Goal: Navigation & Orientation: Go to known website

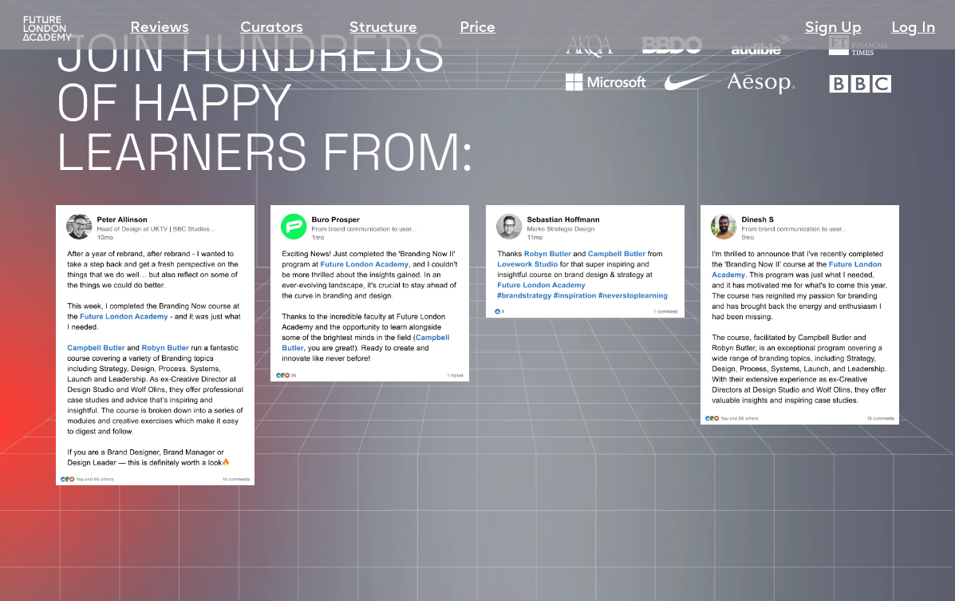
scroll to position [1321, 0]
